Goal: Book appointment/travel/reservation

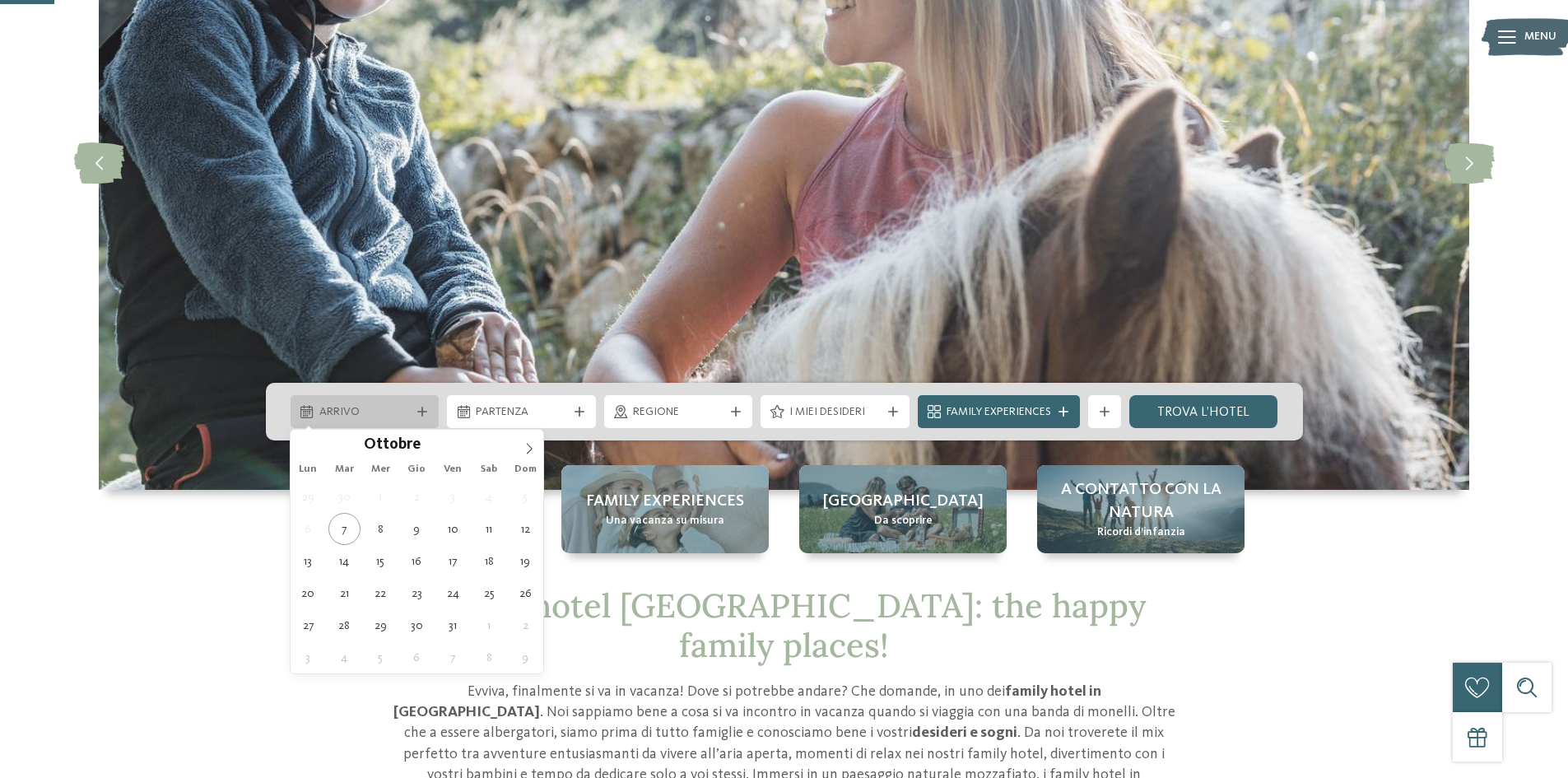
click at [422, 413] on icon at bounding box center [422, 412] width 10 height 10
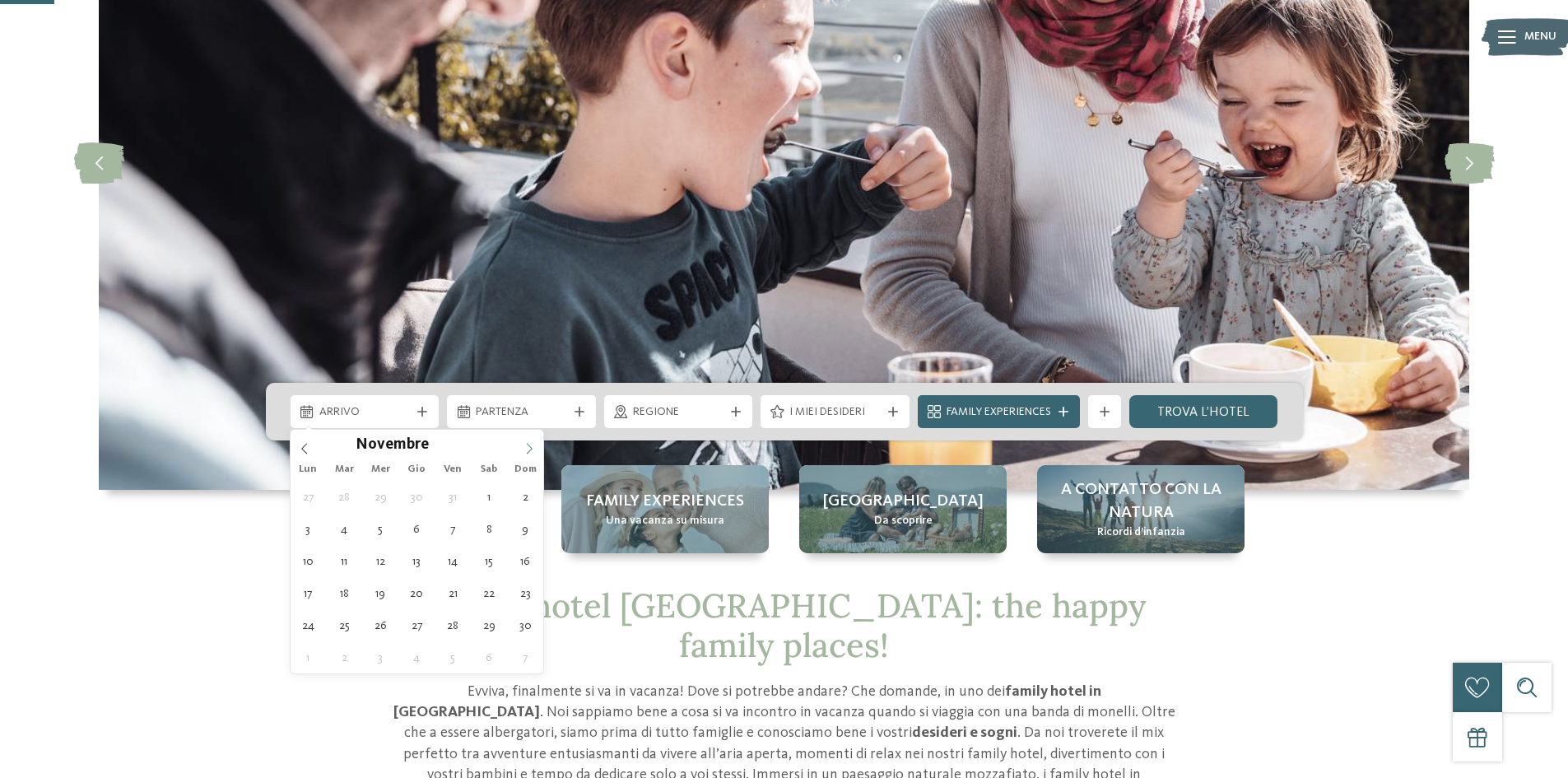
click at [529, 439] on span at bounding box center [529, 443] width 28 height 28
type div "[DATE]"
type input "****"
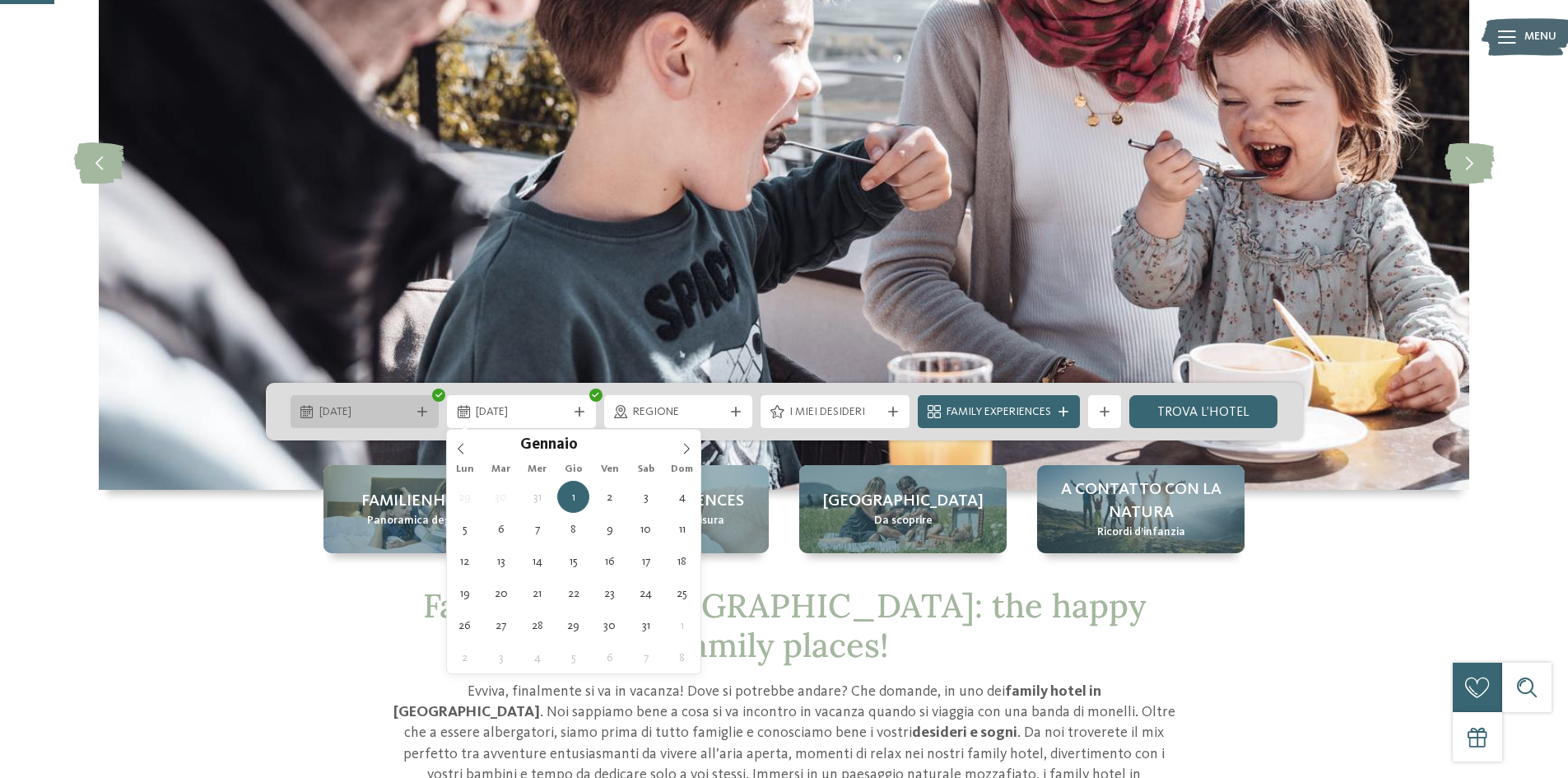
click at [396, 411] on span "[DATE]" at bounding box center [365, 412] width 91 height 17
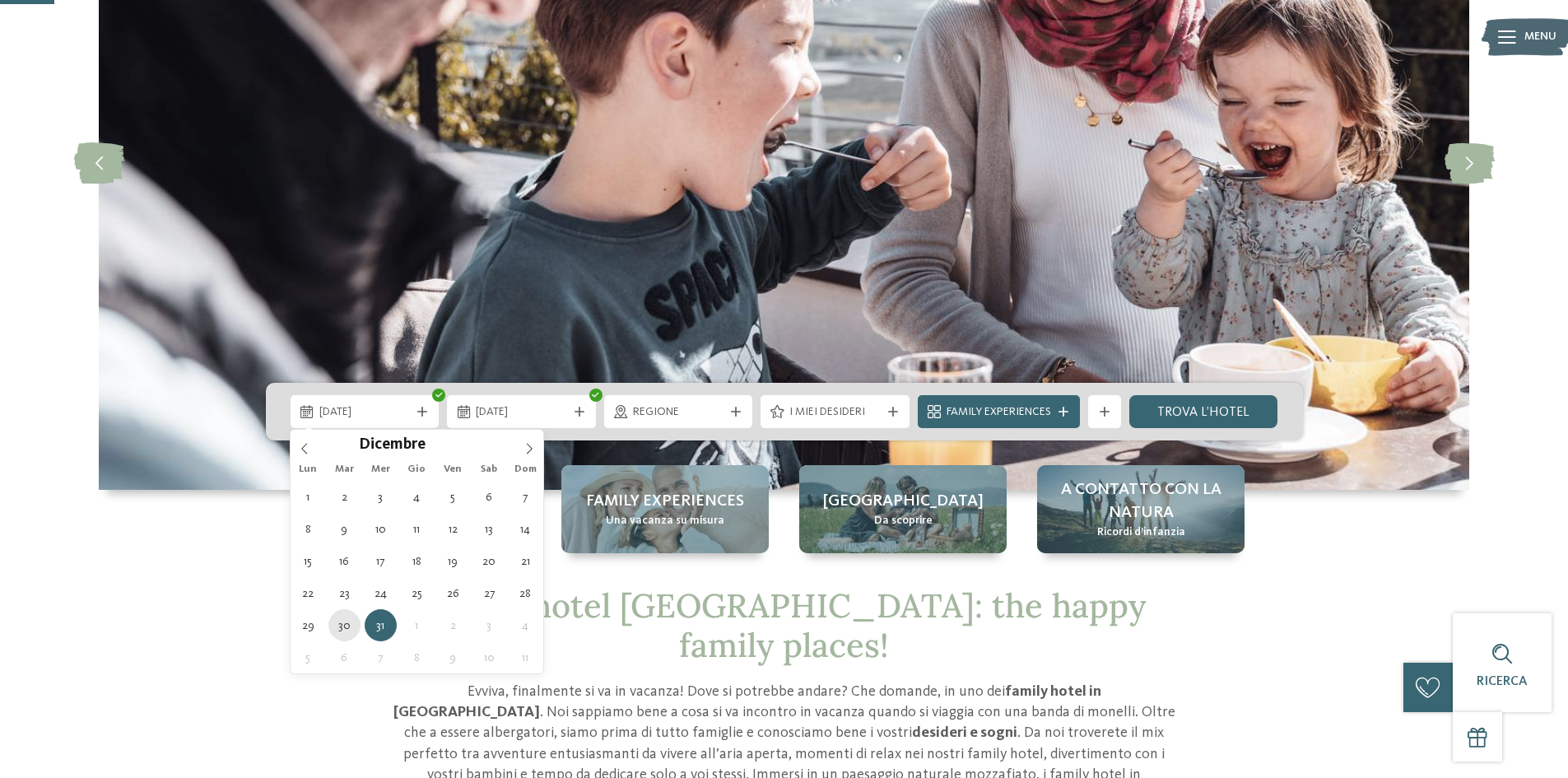
type div "[DATE]"
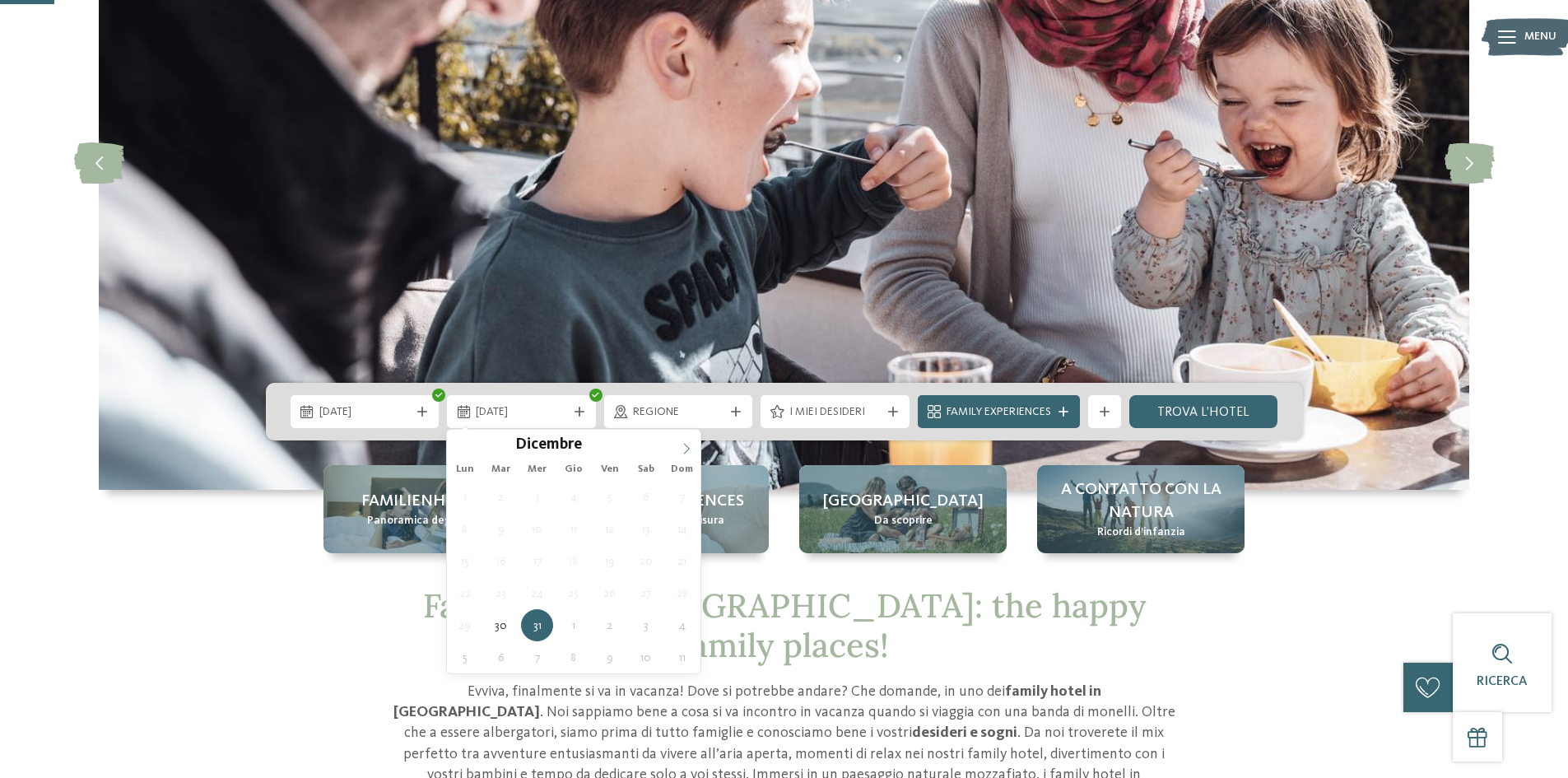
type input "****"
click at [680, 449] on icon at bounding box center [686, 449] width 12 height 12
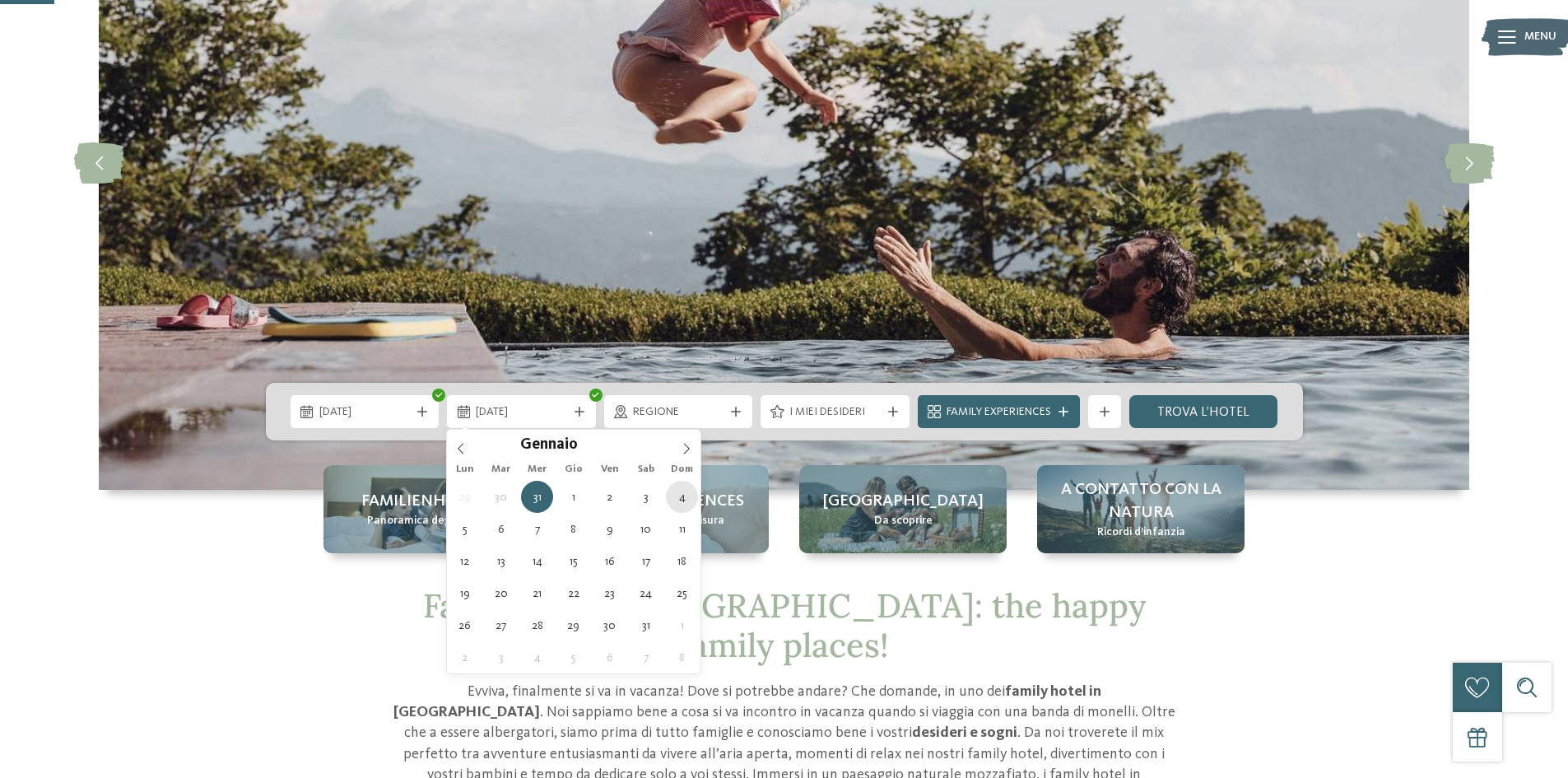
type div "[DATE]"
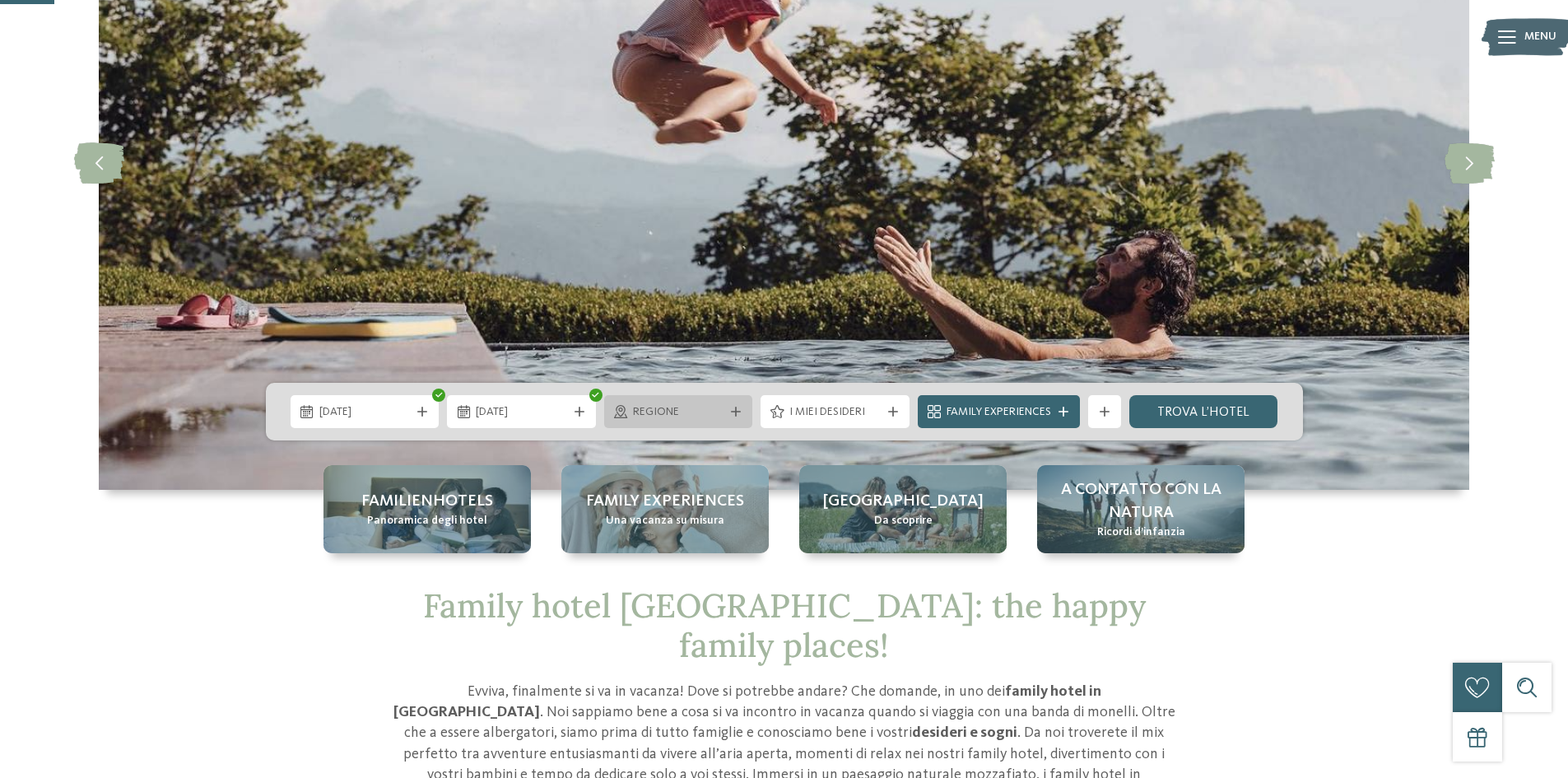
click at [690, 409] on span "Regione" at bounding box center [678, 412] width 91 height 17
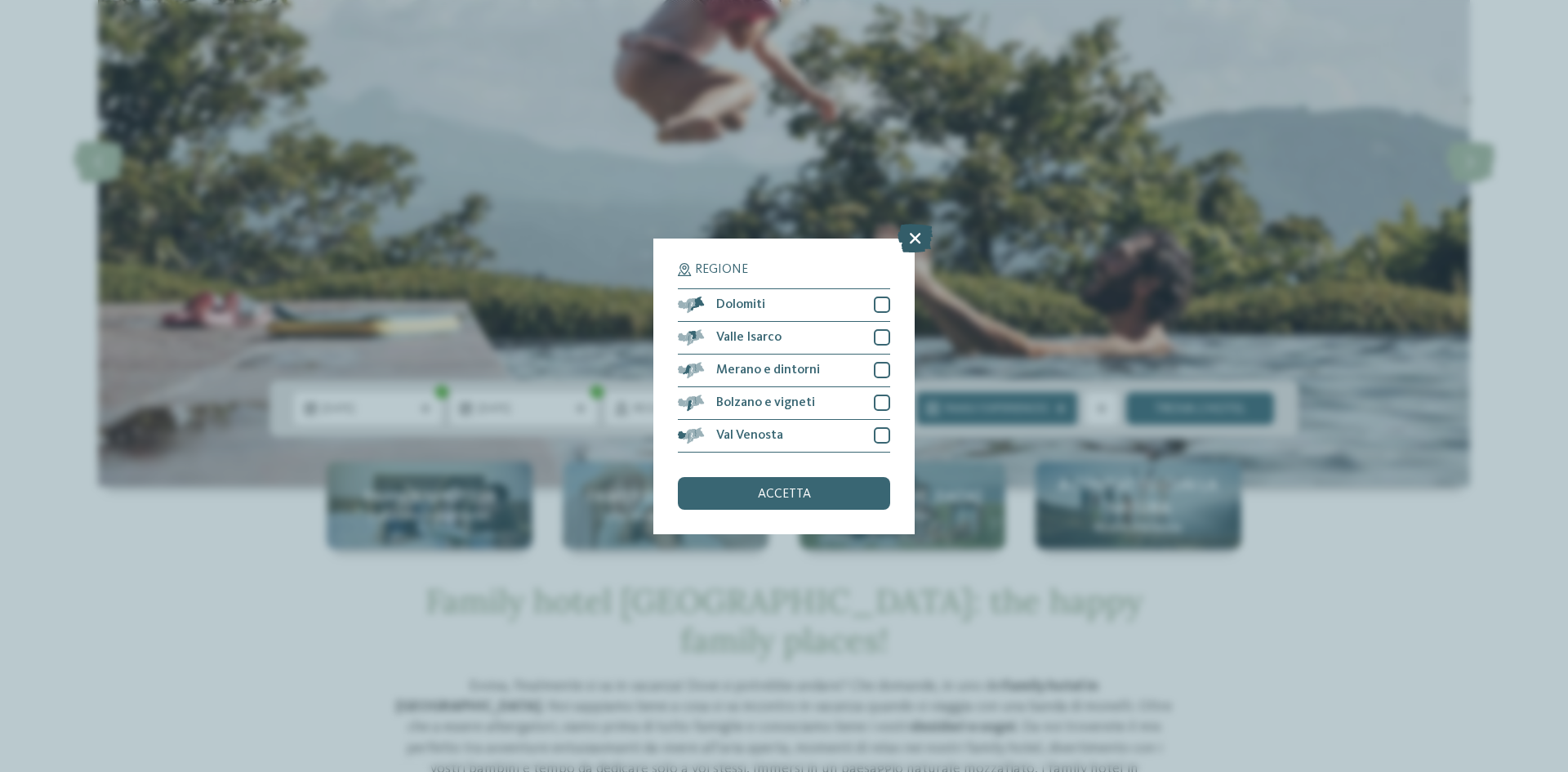
click at [906, 237] on icon at bounding box center [915, 236] width 35 height 28
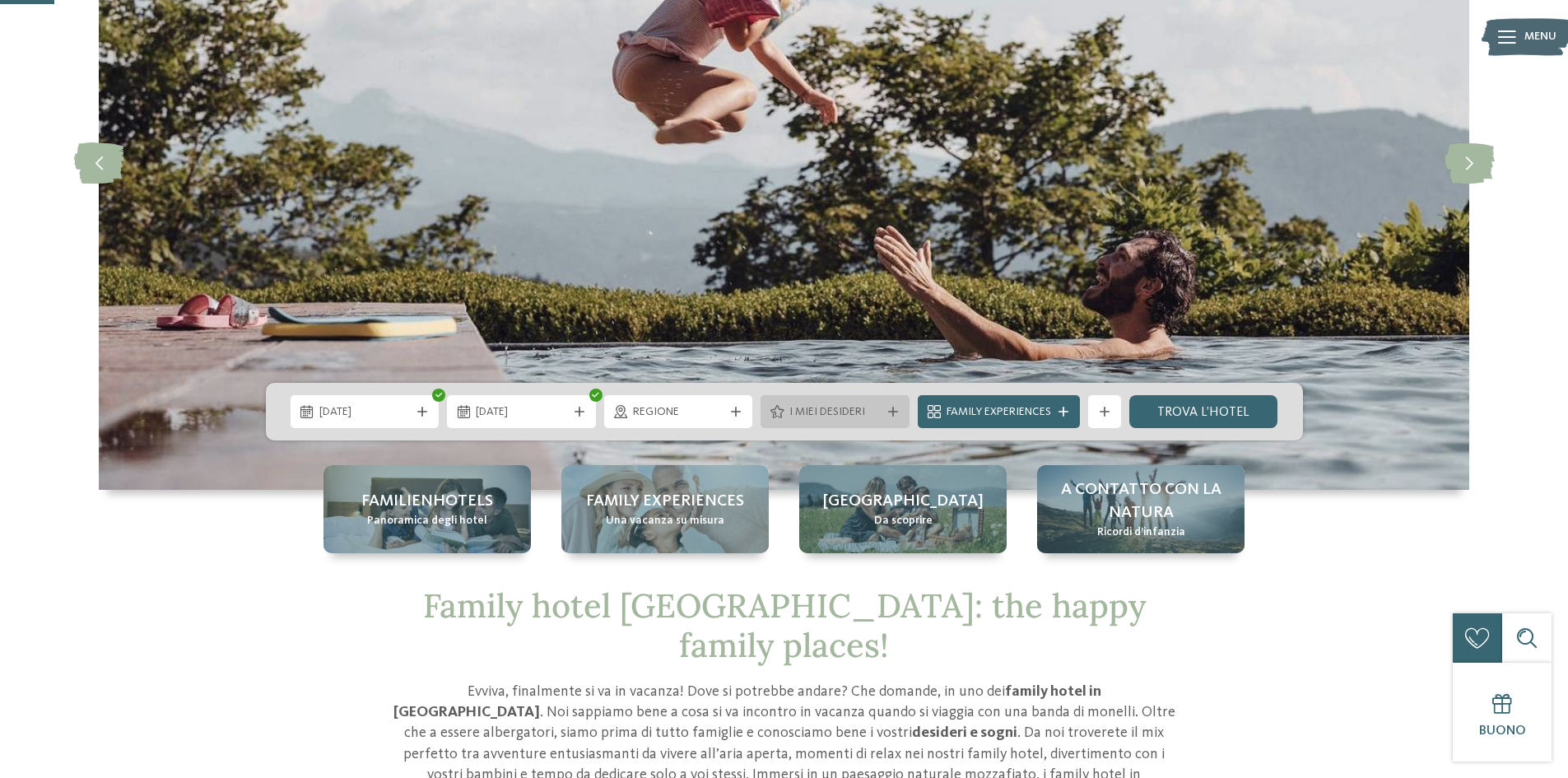
click at [804, 403] on div "I miei desideri" at bounding box center [835, 412] width 100 height 18
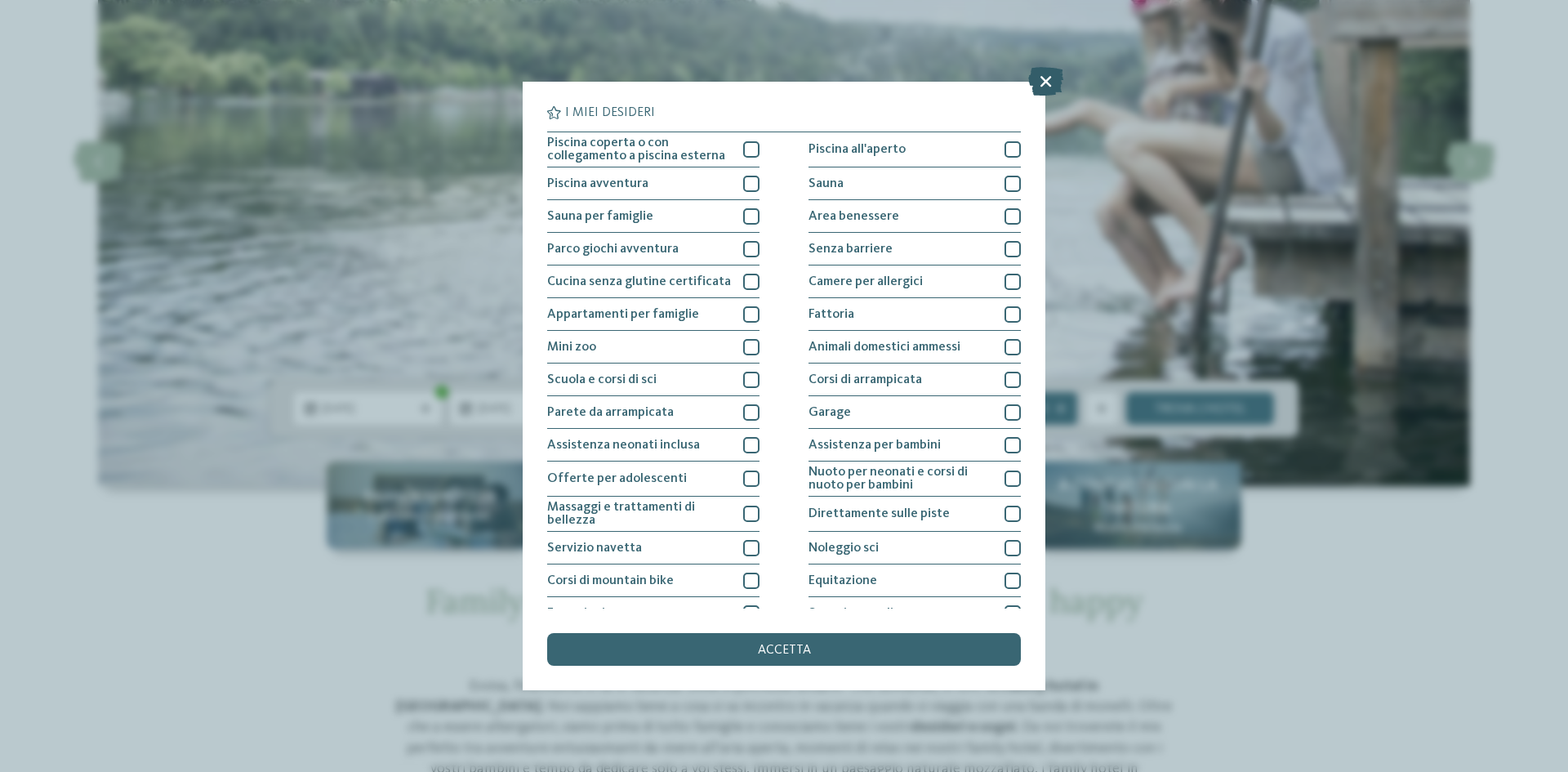
click at [1045, 81] on icon at bounding box center [1046, 81] width 35 height 28
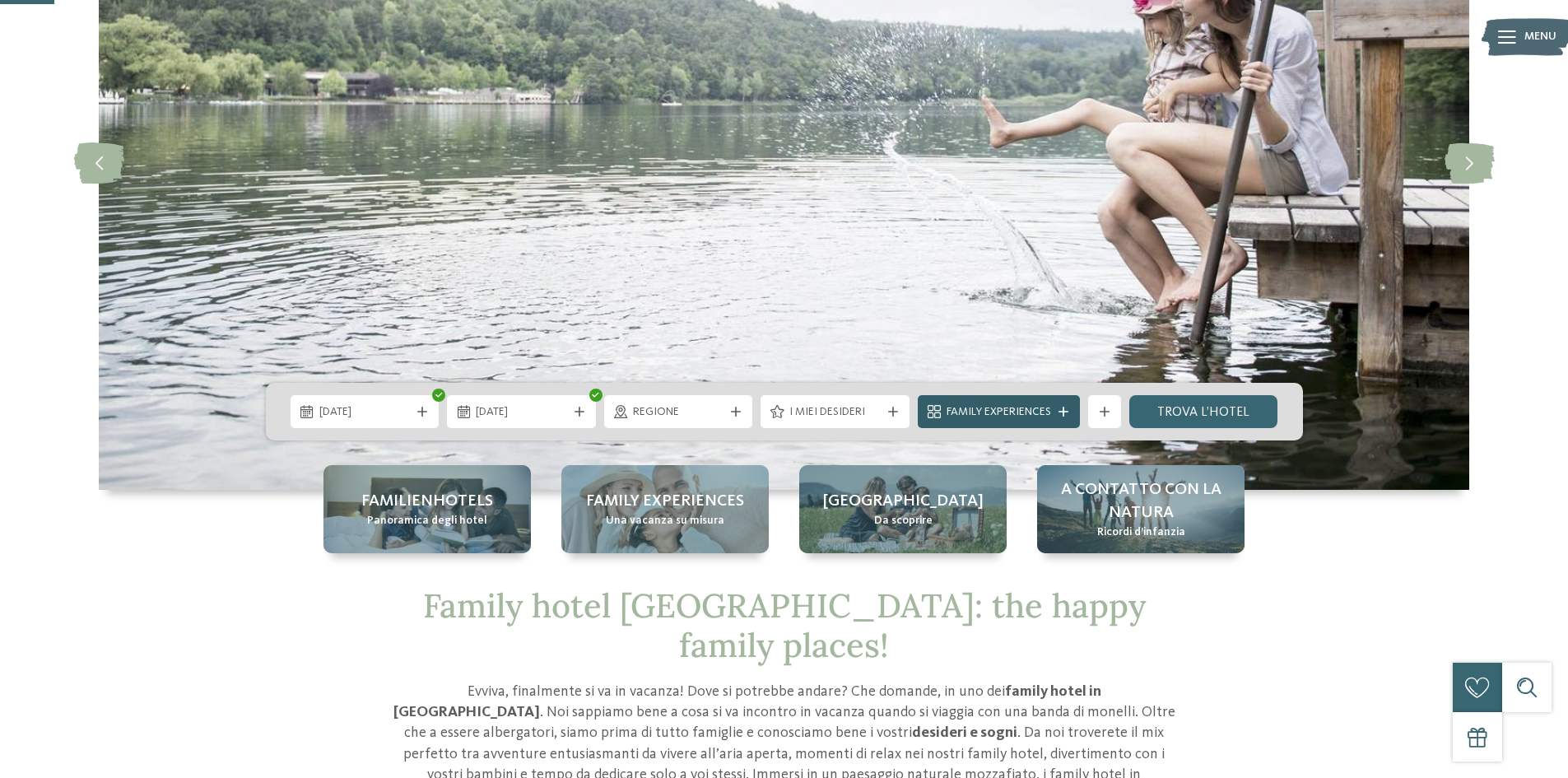
click at [1065, 409] on icon at bounding box center [1063, 412] width 10 height 10
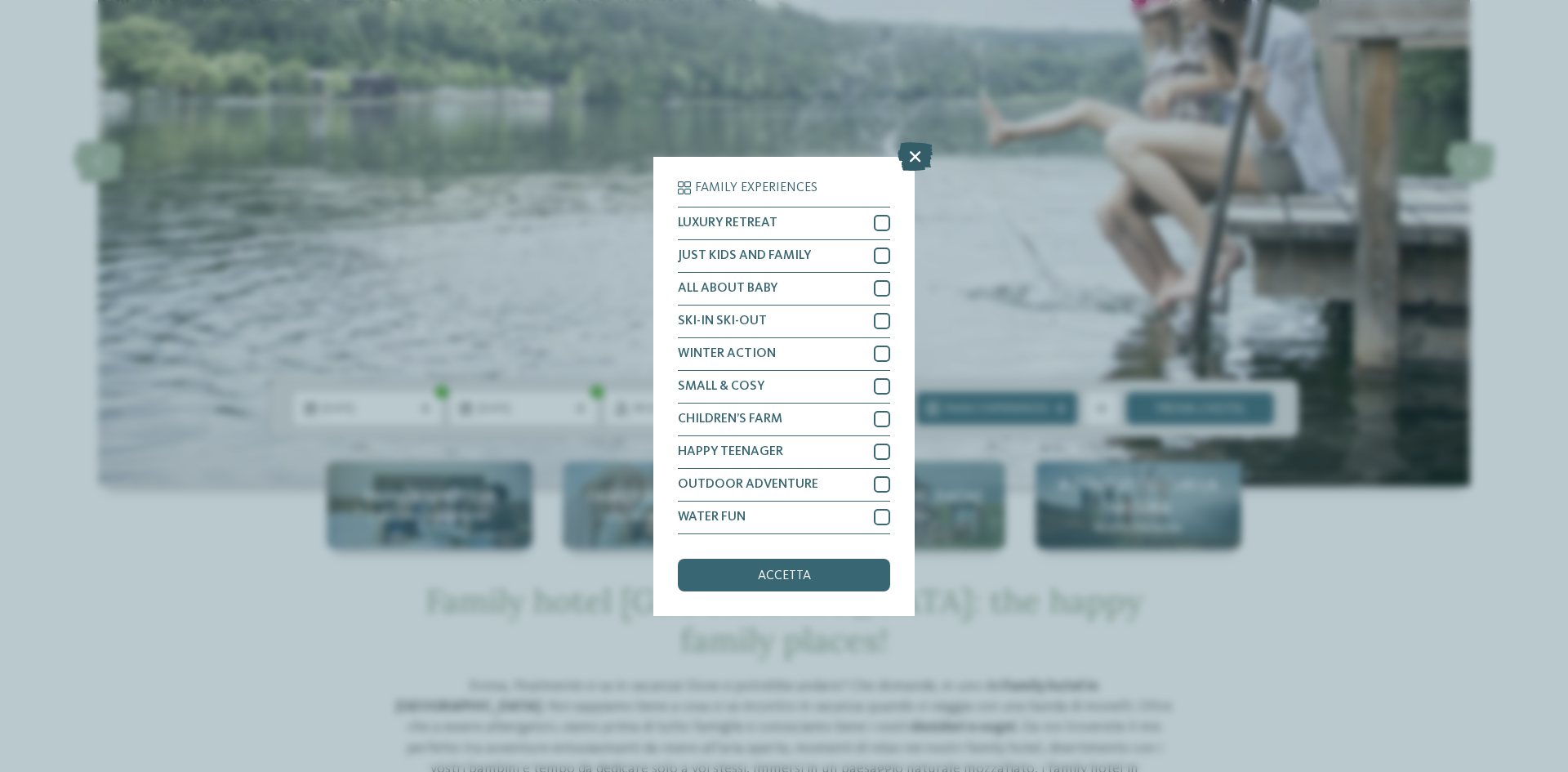
click at [914, 157] on icon at bounding box center [915, 155] width 35 height 28
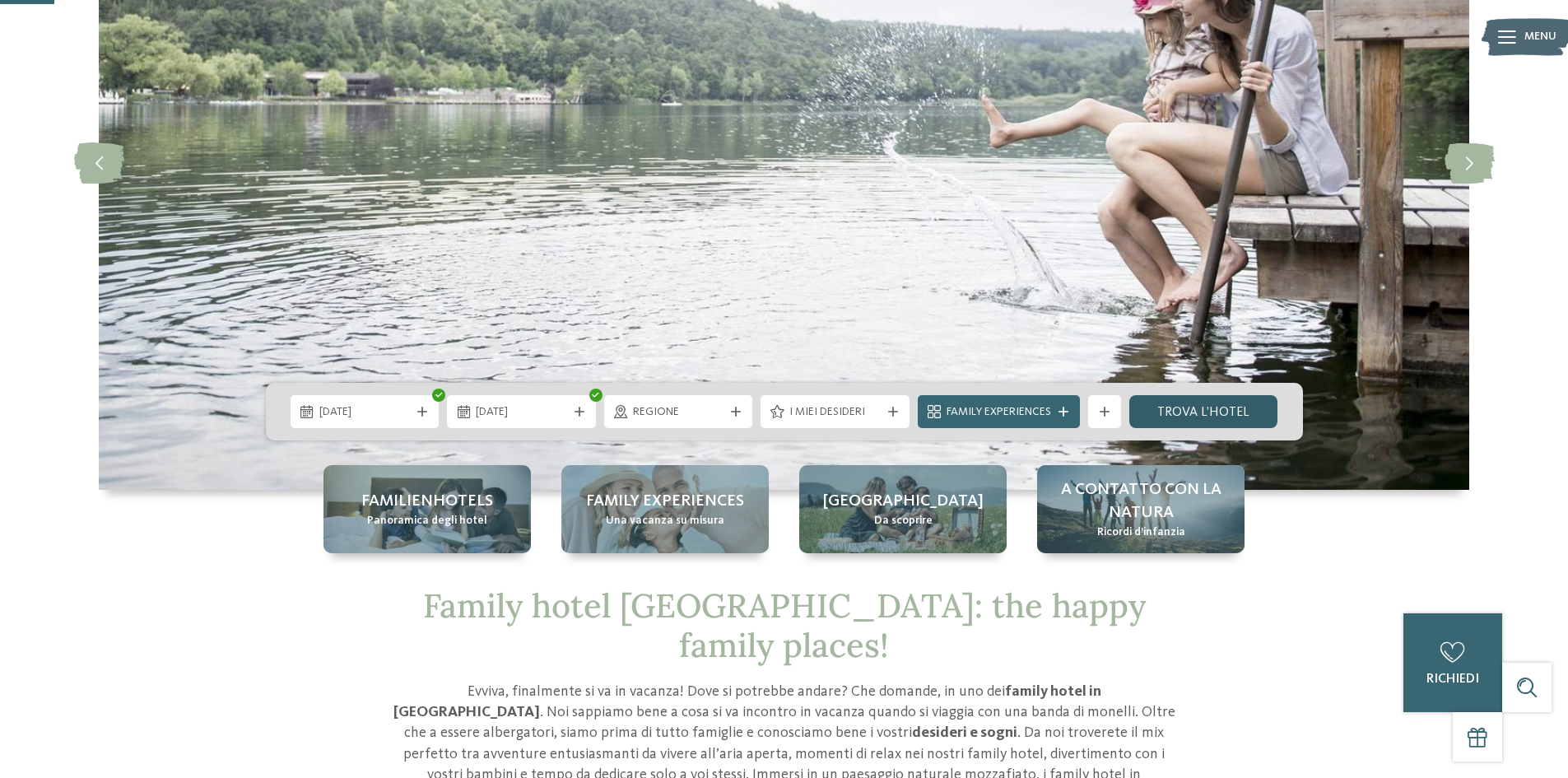
click at [1249, 412] on link "trova l’hotel" at bounding box center [1203, 412] width 149 height 33
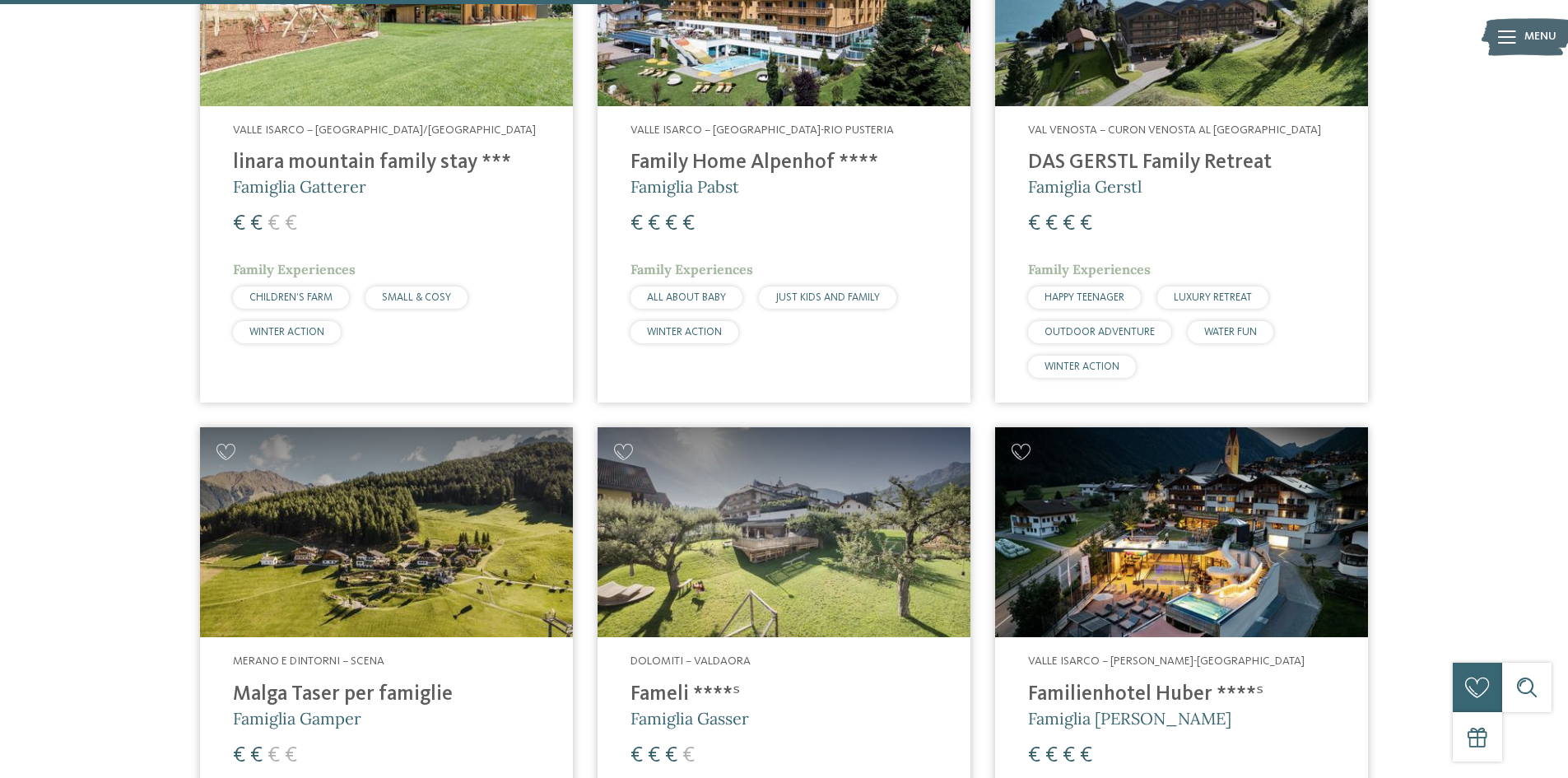
scroll to position [1034, 0]
